Goal: Check status: Check status

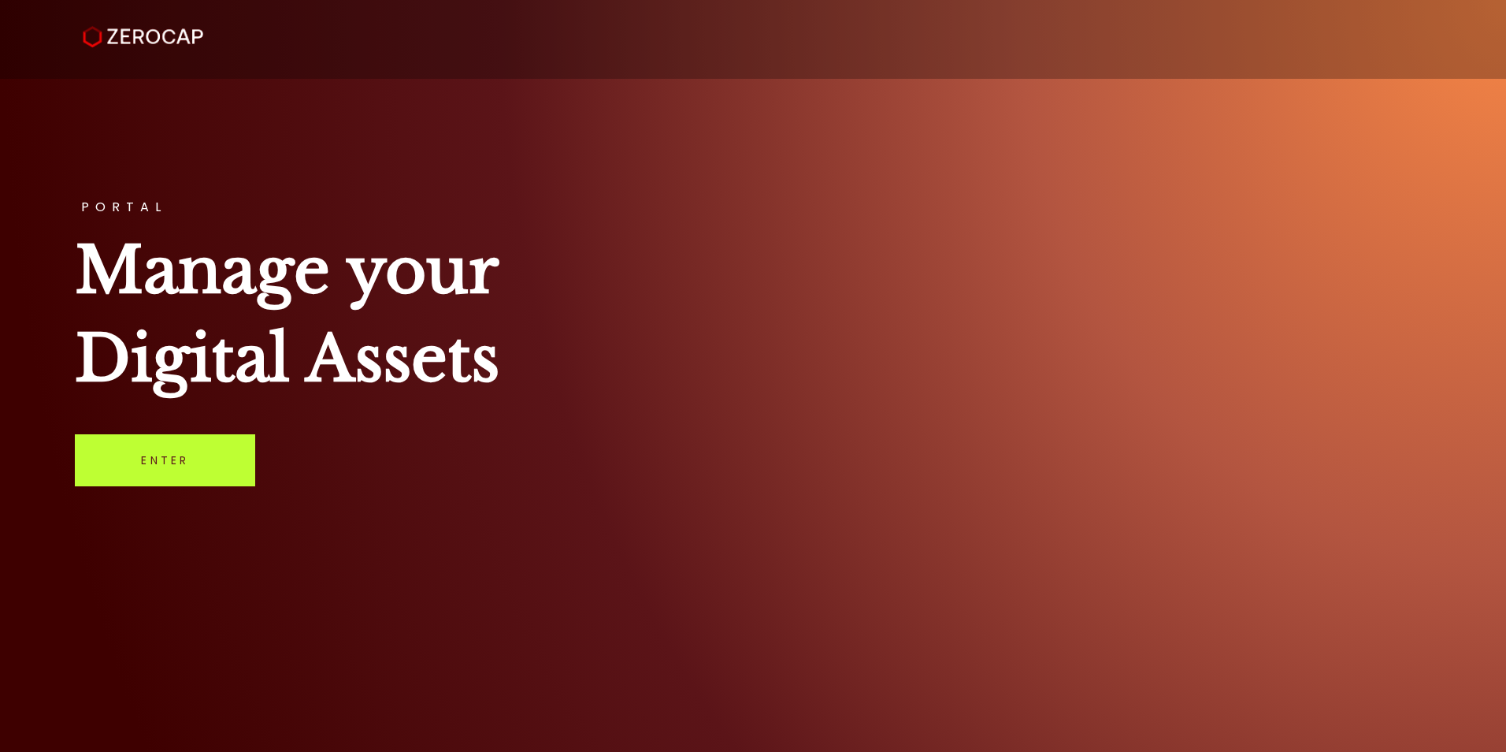
click at [192, 451] on link "Enter" at bounding box center [165, 460] width 180 height 52
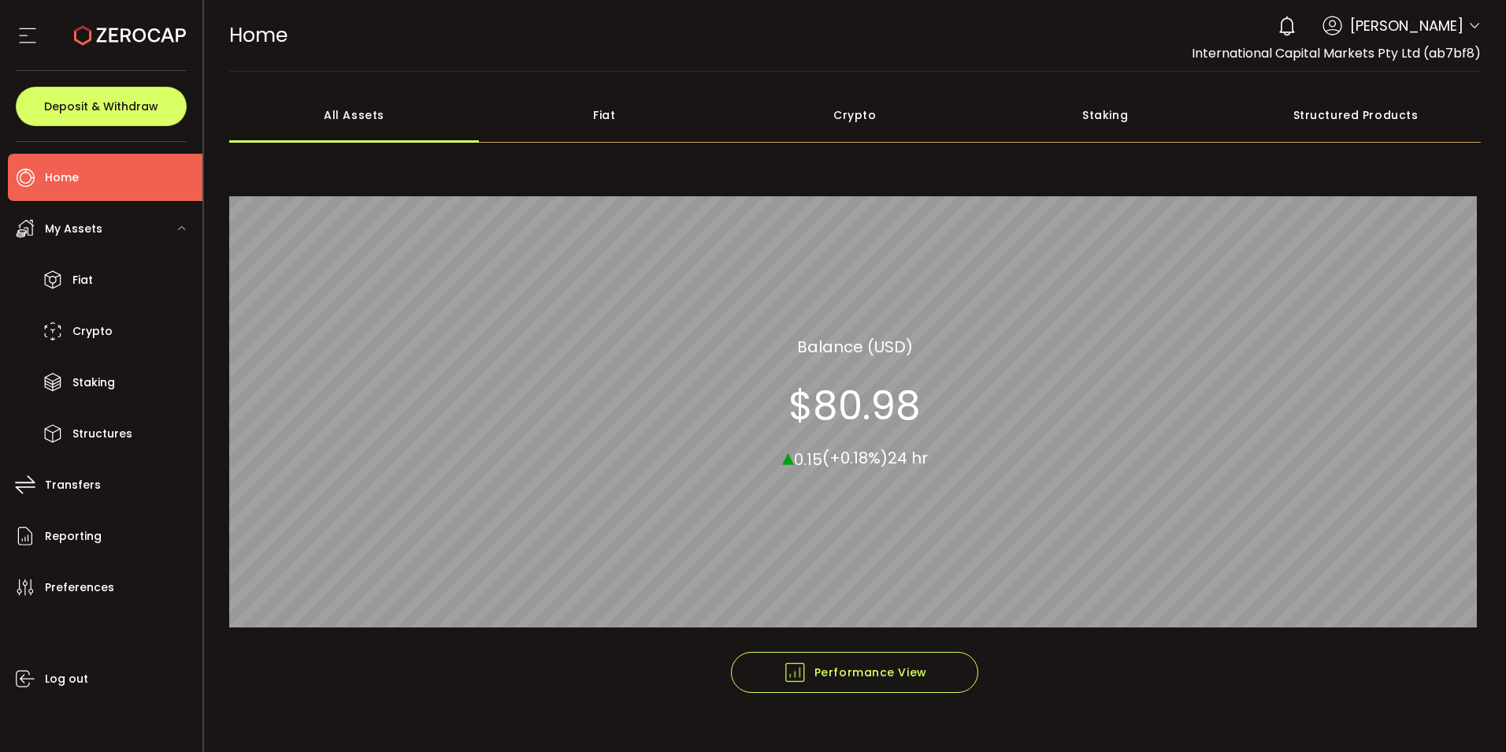
click at [1476, 28] on icon at bounding box center [1474, 26] width 13 height 13
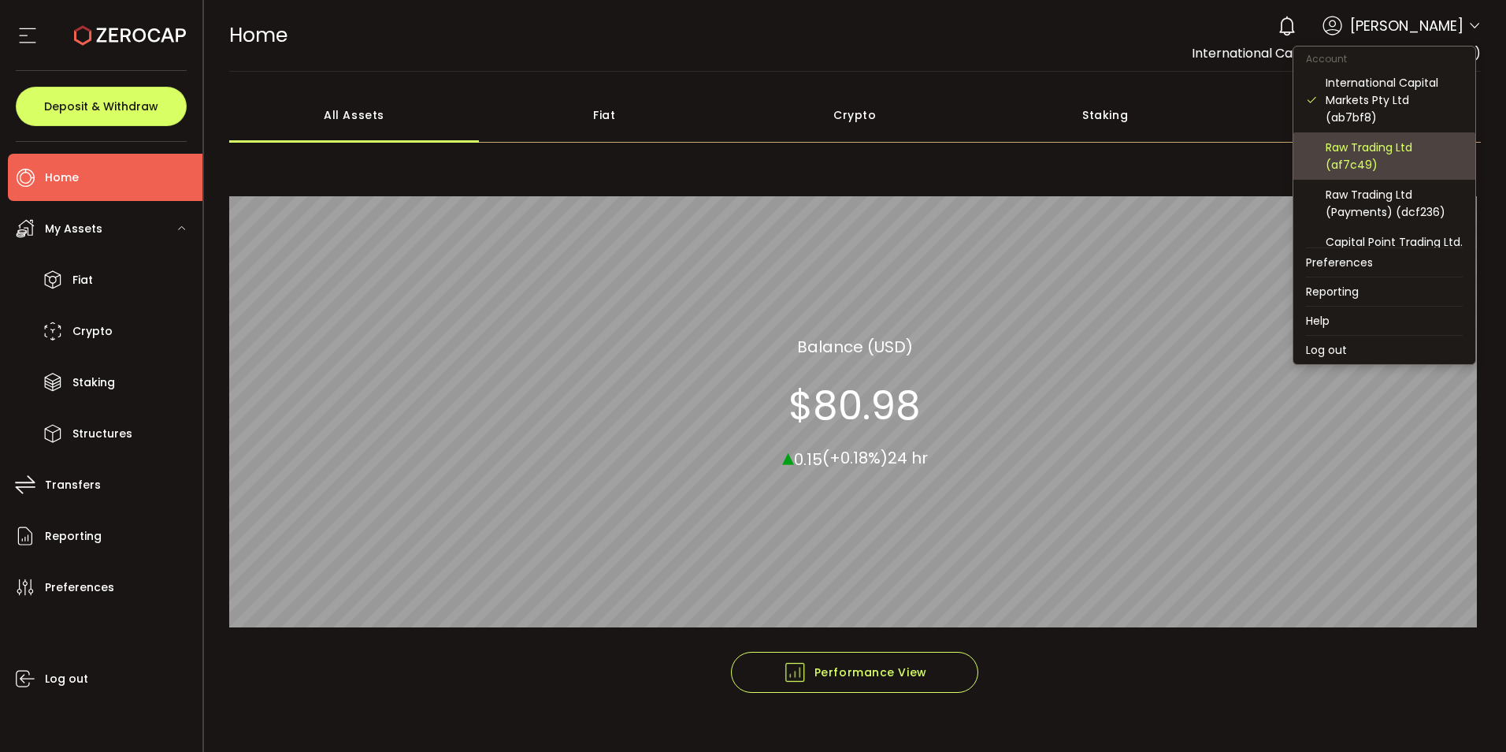
click at [1367, 164] on div "Raw Trading Ltd (af7c49)" at bounding box center [1394, 156] width 137 height 35
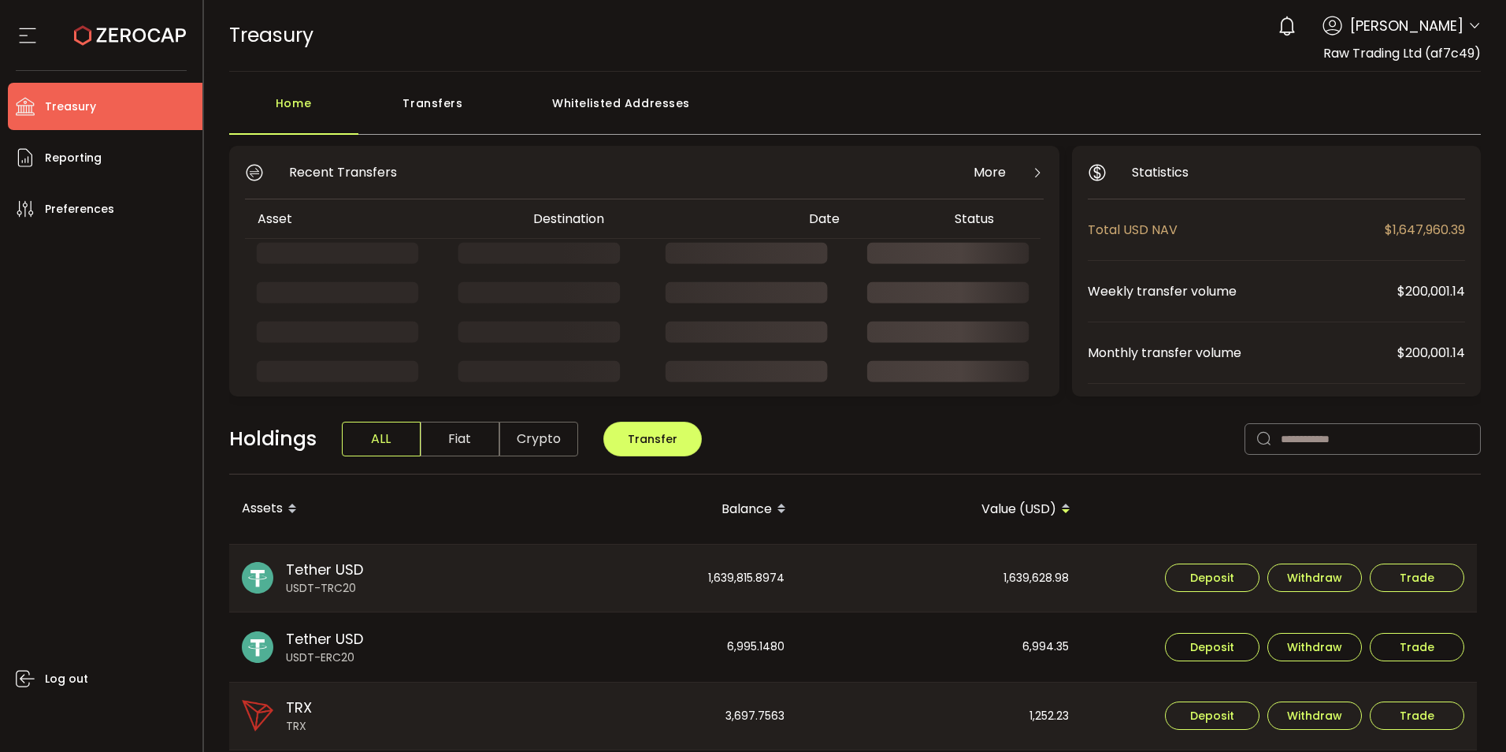
click at [431, 102] on div "Transfers" at bounding box center [433, 110] width 150 height 47
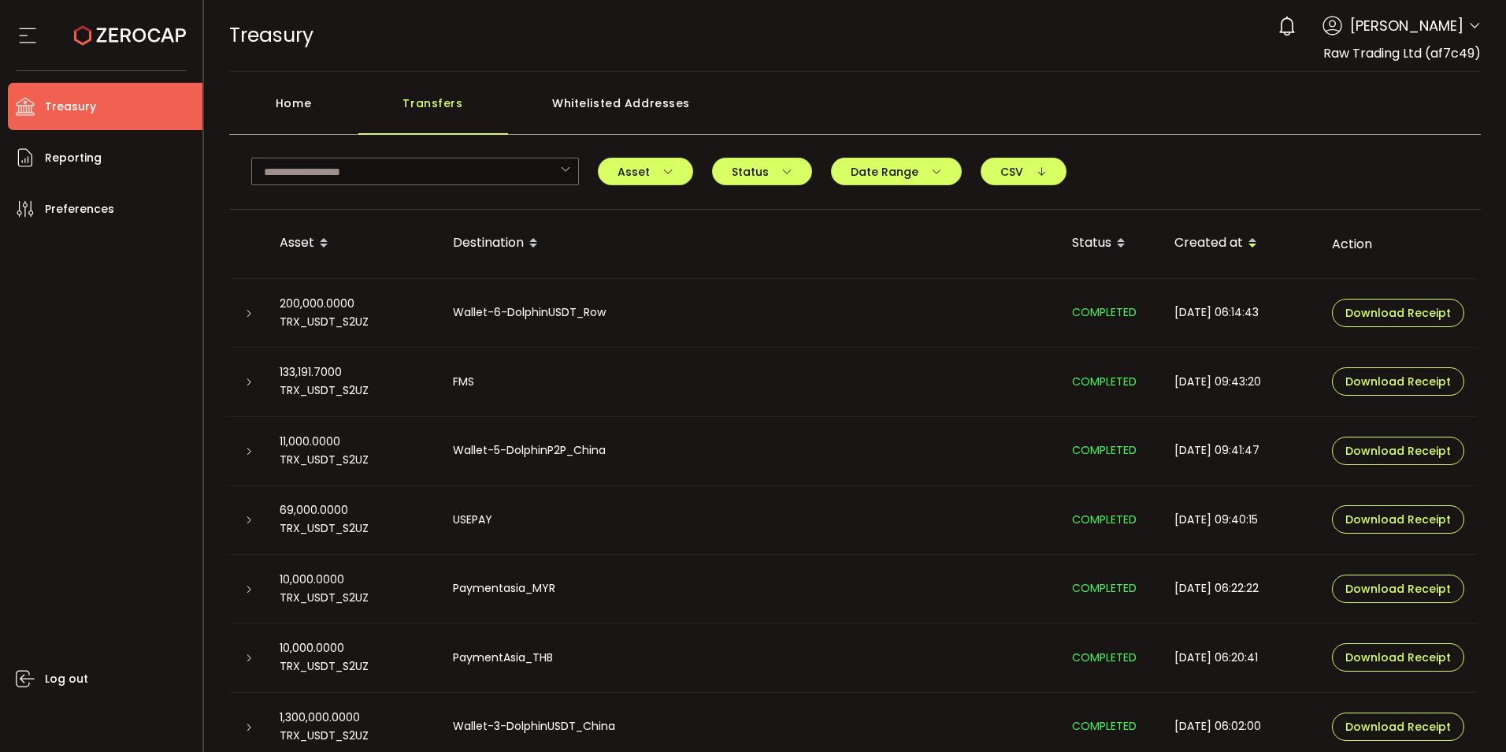
click at [243, 306] on div at bounding box center [248, 313] width 13 height 16
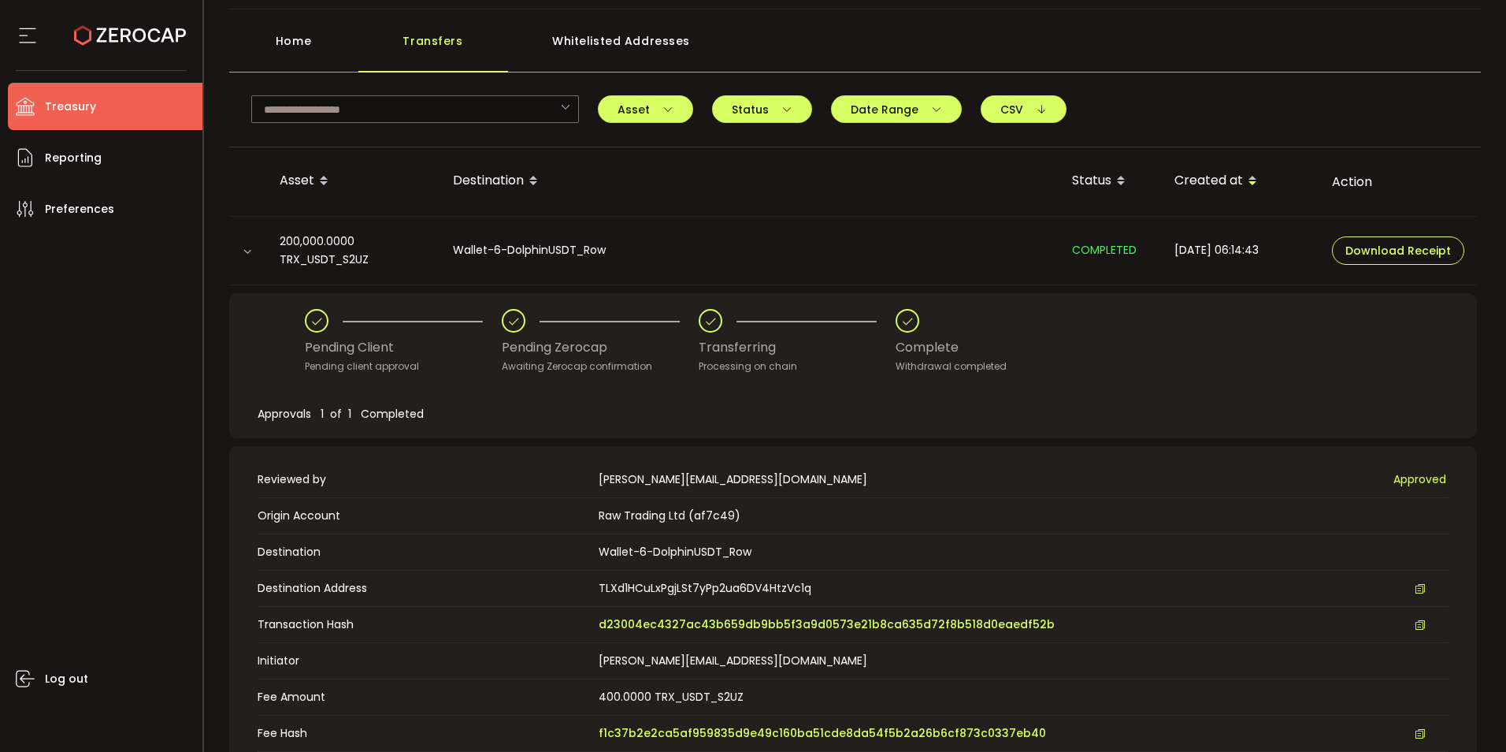
scroll to position [158, 0]
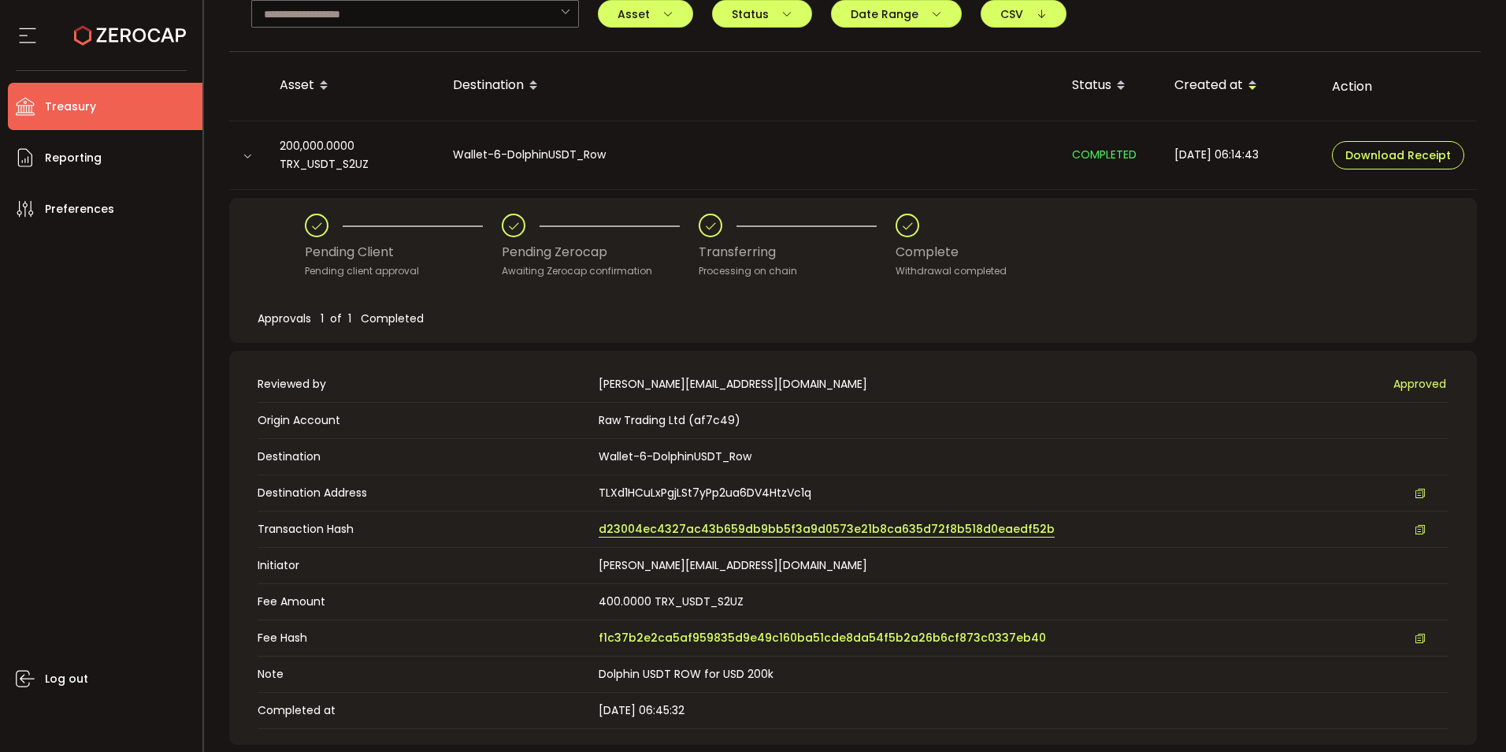
click at [682, 528] on span "d23004ec4327ac43b659db9bb5f3a9d0573e21b8ca635d72f8b518d0eaedf52b" at bounding box center [827, 529] width 456 height 17
